Goal: Use online tool/utility: Utilize a website feature to perform a specific function

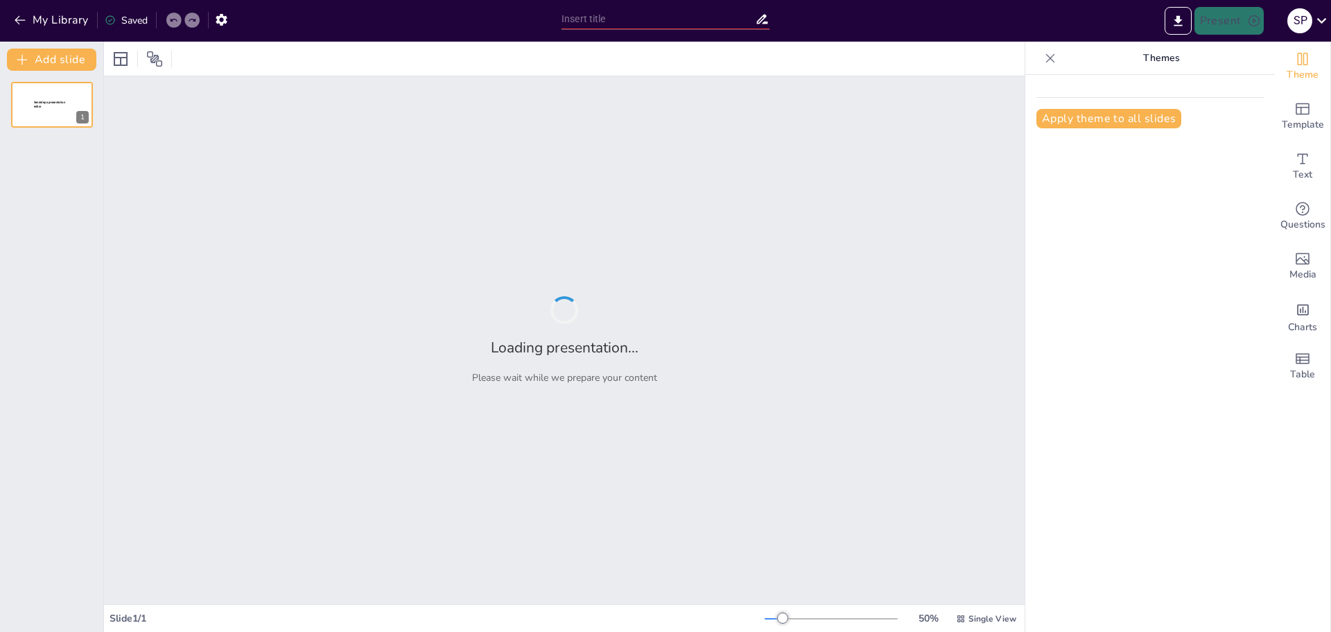
type input "La Tierra y su Impacto en la Biodiversidad Global"
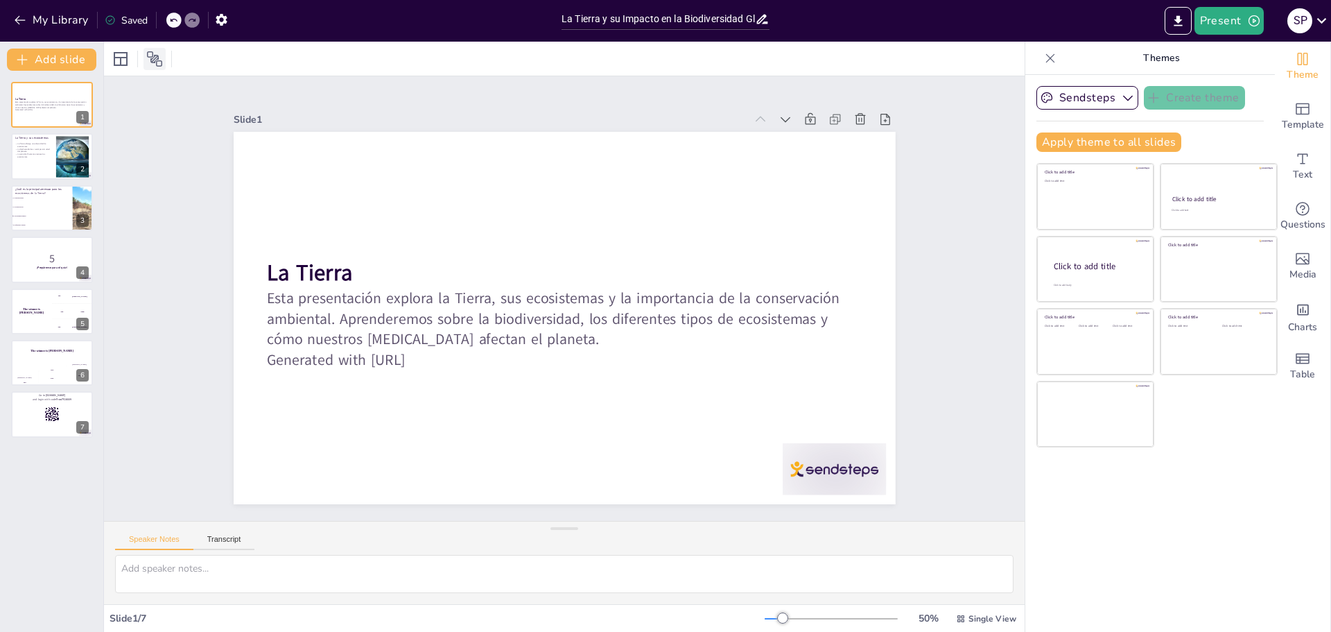
checkbox input "true"
click at [81, 18] on button "My Library" at bounding box center [52, 20] width 84 height 22
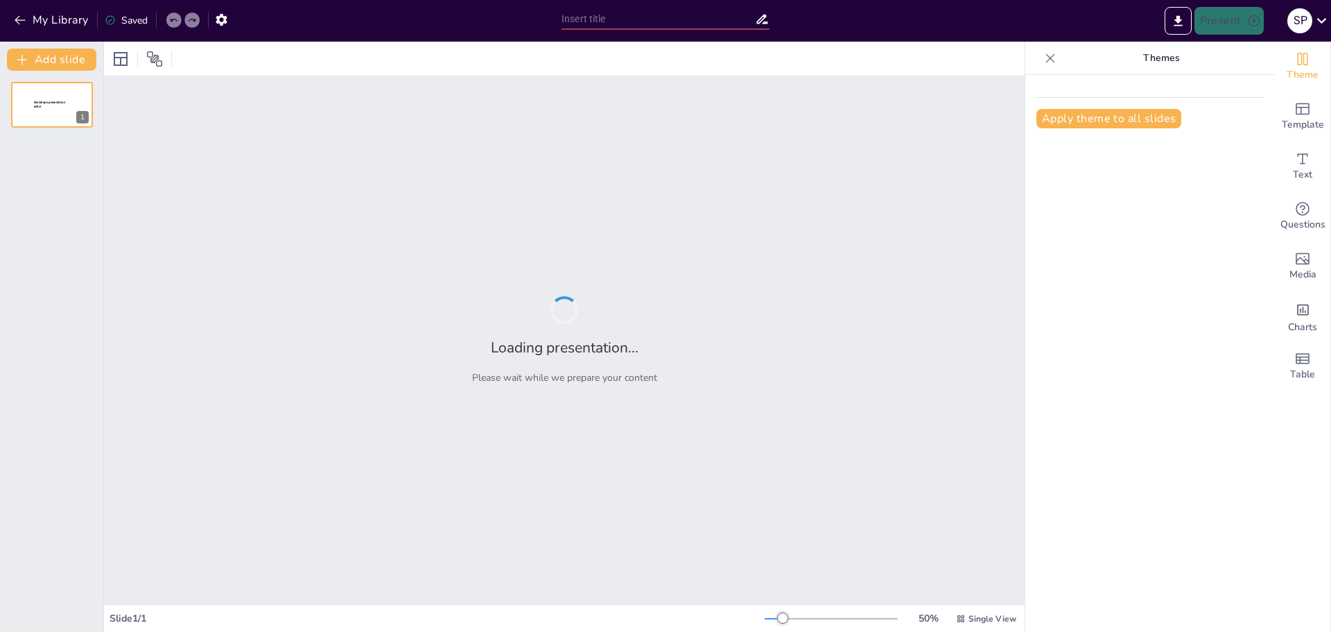
type input "Exploración de los Planetas del Sistema Solar"
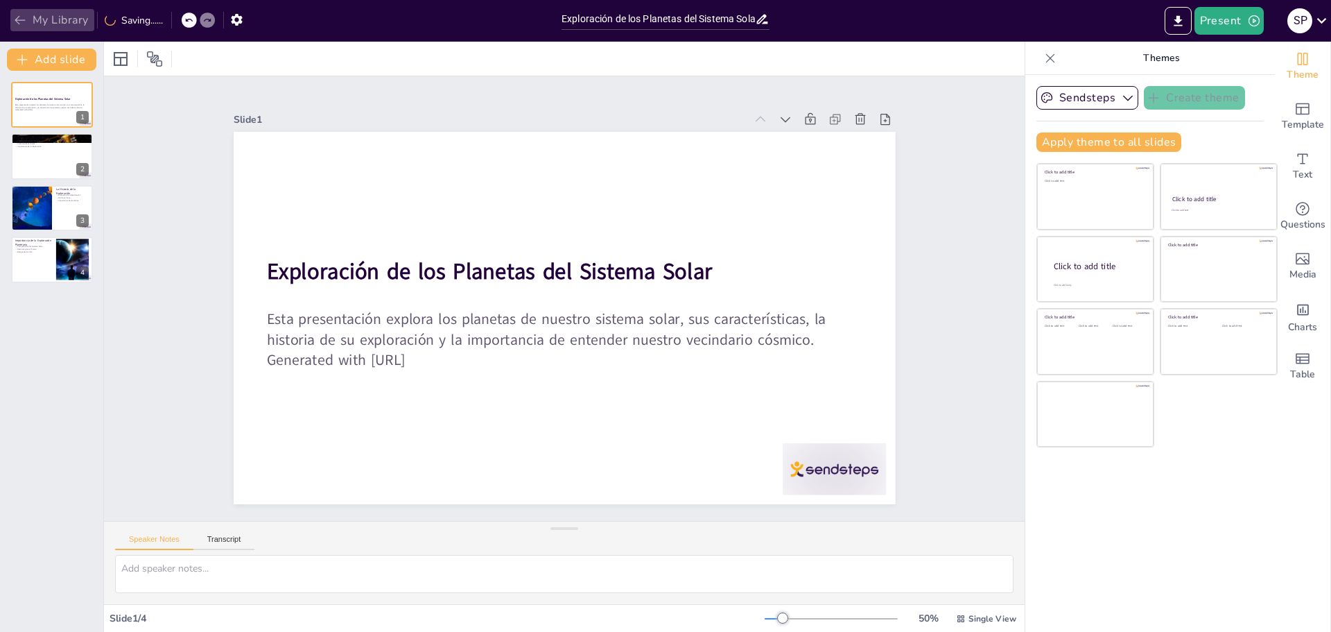
click at [67, 15] on button "My Library" at bounding box center [52, 20] width 84 height 22
